Goal: Information Seeking & Learning: Learn about a topic

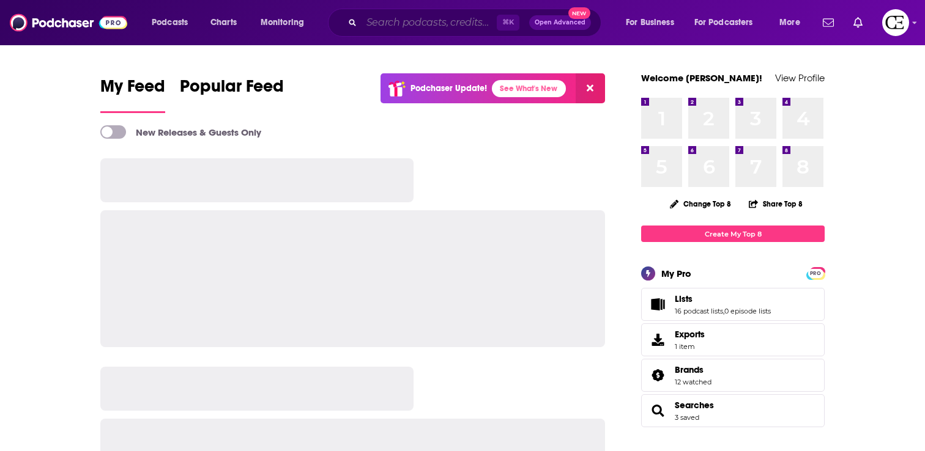
click at [394, 18] on input "Search podcasts, credits, & more..." at bounding box center [429, 23] width 135 height 20
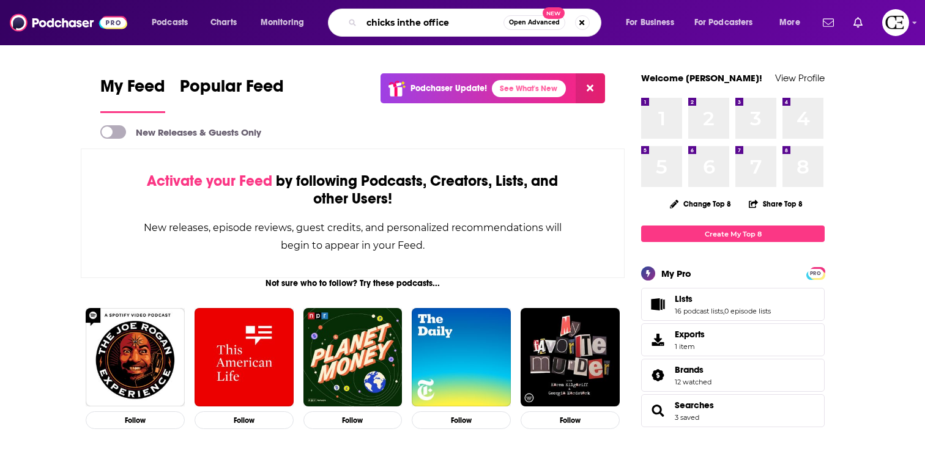
click at [407, 23] on input "chicks inthe office" at bounding box center [433, 23] width 142 height 20
click at [452, 20] on input "chicks in the office" at bounding box center [433, 23] width 142 height 20
type input "chicks in the office"
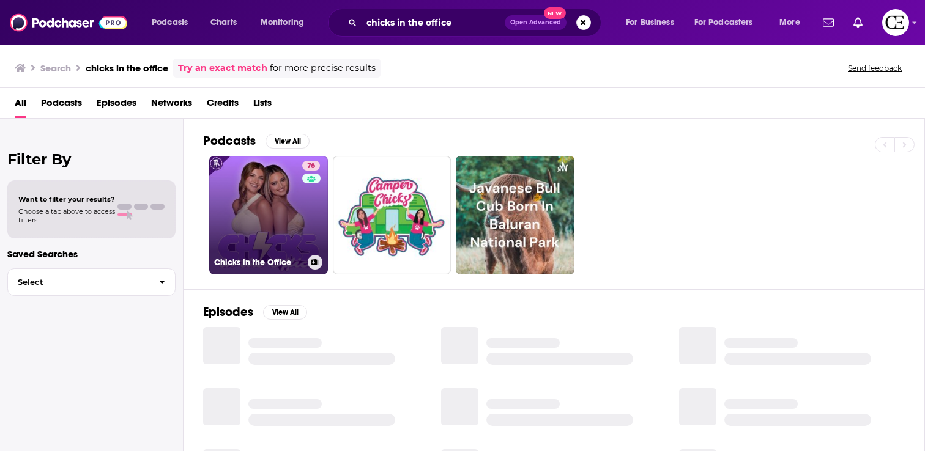
click at [243, 202] on link "76 Chicks in the Office" at bounding box center [268, 215] width 119 height 119
